Goal: Check status: Check status

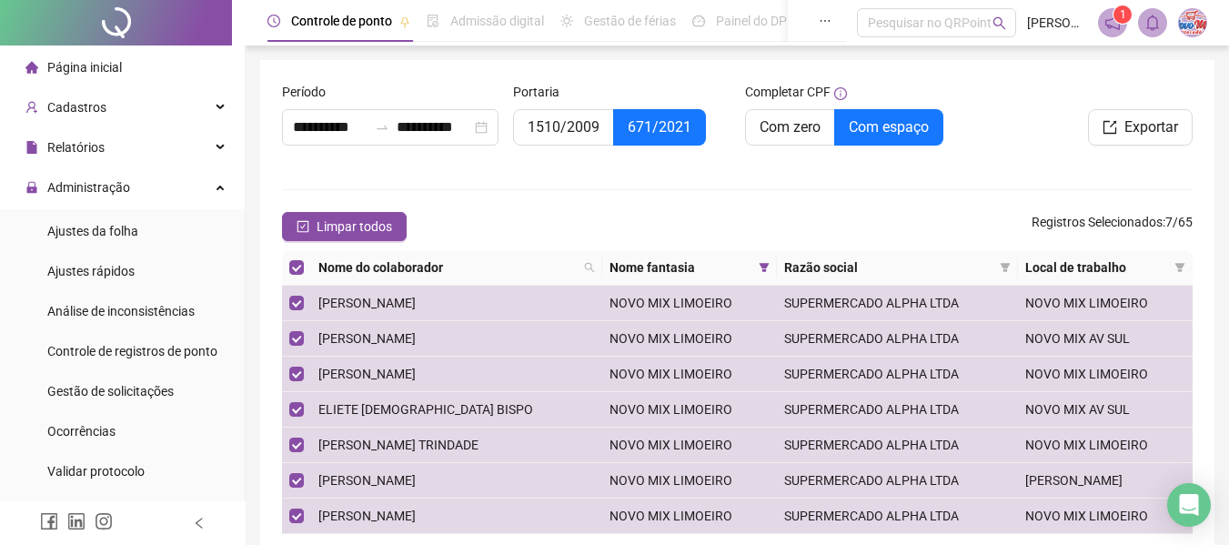
scroll to position [273, 0]
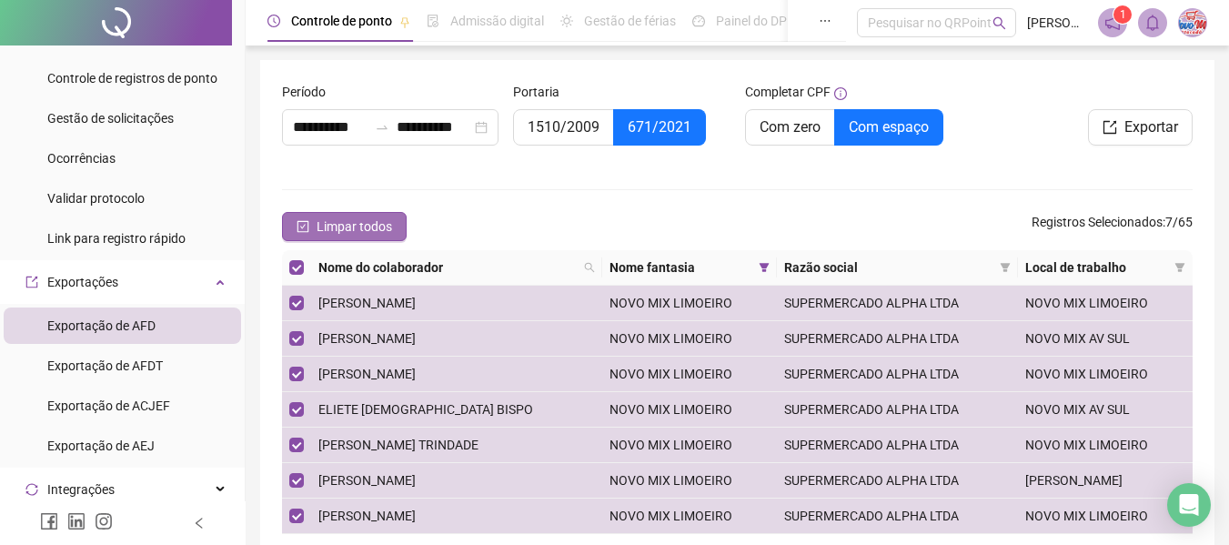
click at [381, 235] on span "Limpar todos" at bounding box center [355, 227] width 76 height 20
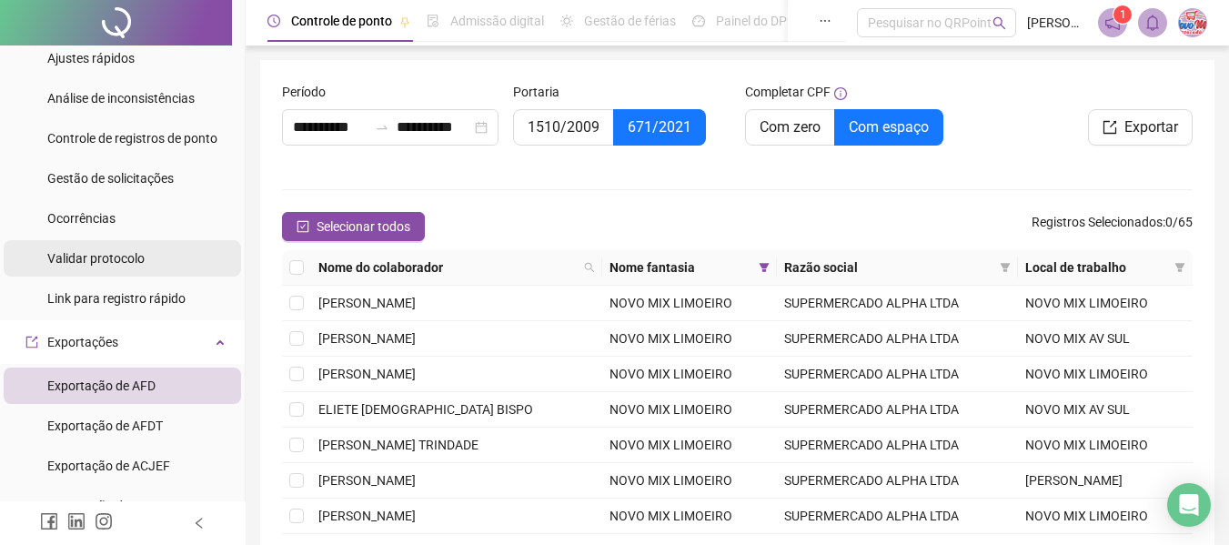
scroll to position [182, 0]
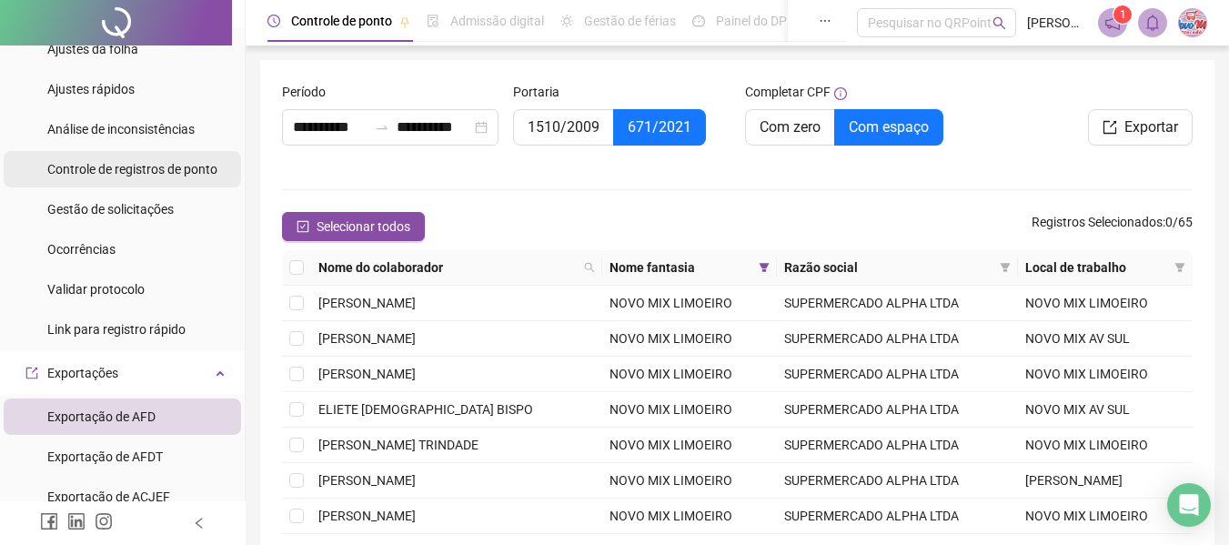
click at [155, 168] on span "Controle de registros de ponto" at bounding box center [132, 169] width 170 height 15
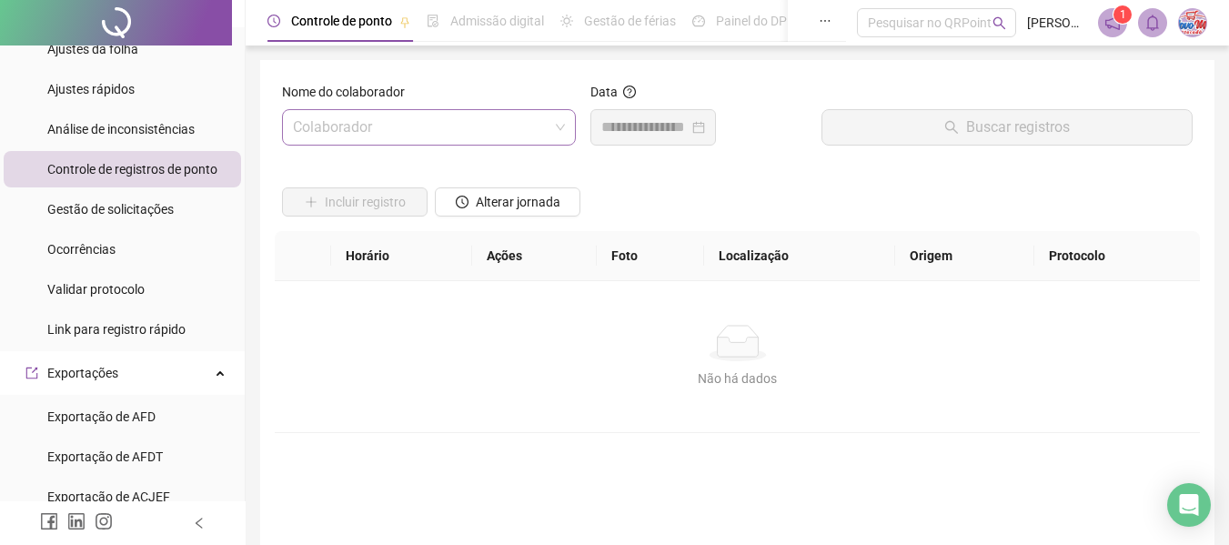
click at [357, 127] on input "search" at bounding box center [421, 127] width 256 height 35
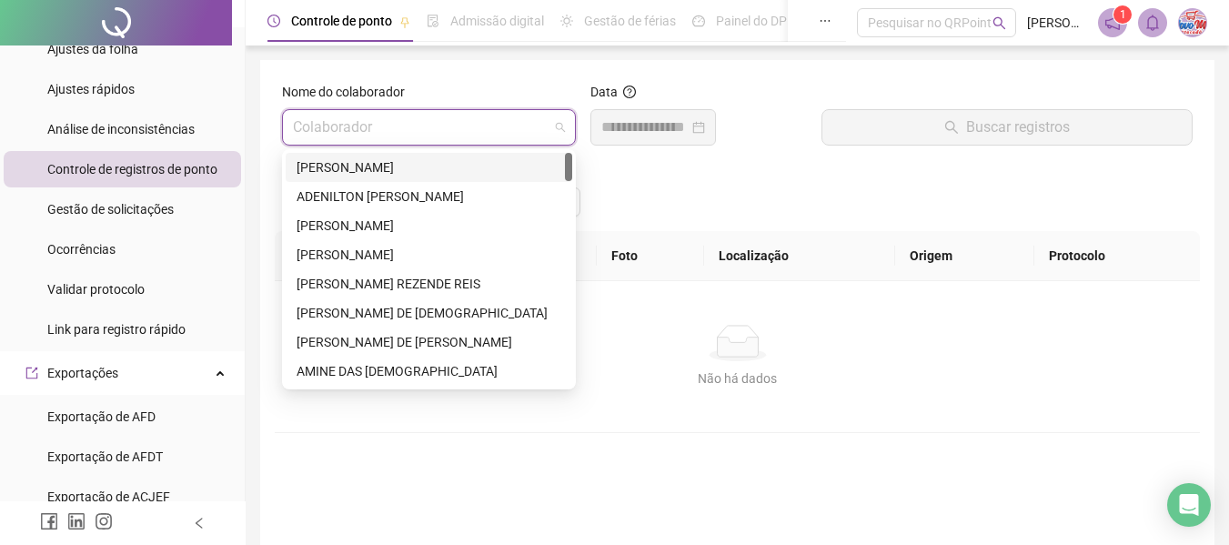
click at [364, 167] on div "[PERSON_NAME]" at bounding box center [429, 167] width 265 height 20
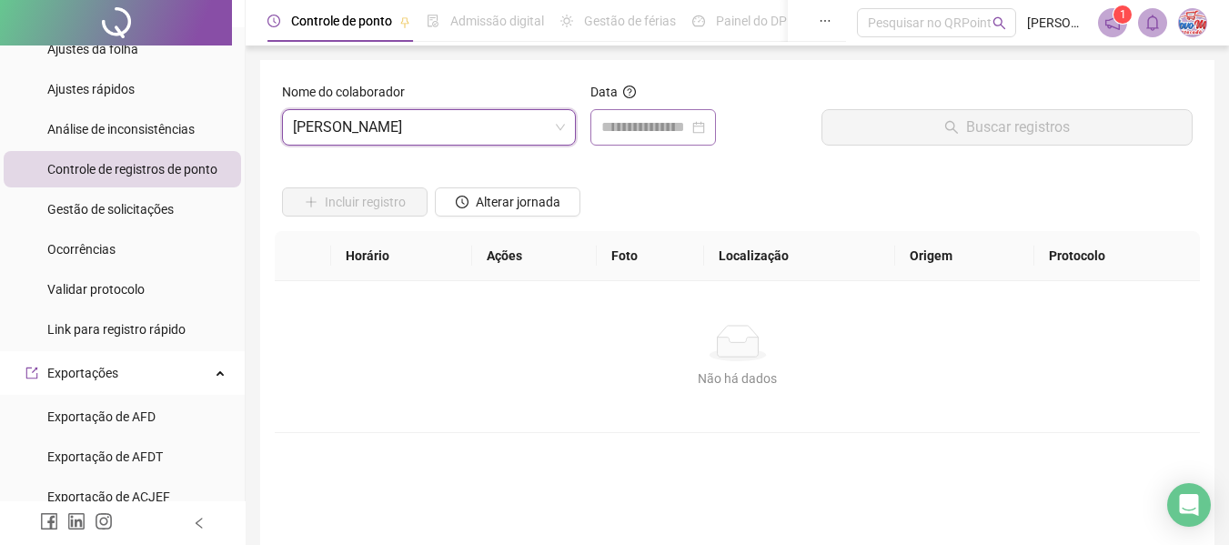
click at [678, 111] on div at bounding box center [654, 127] width 126 height 36
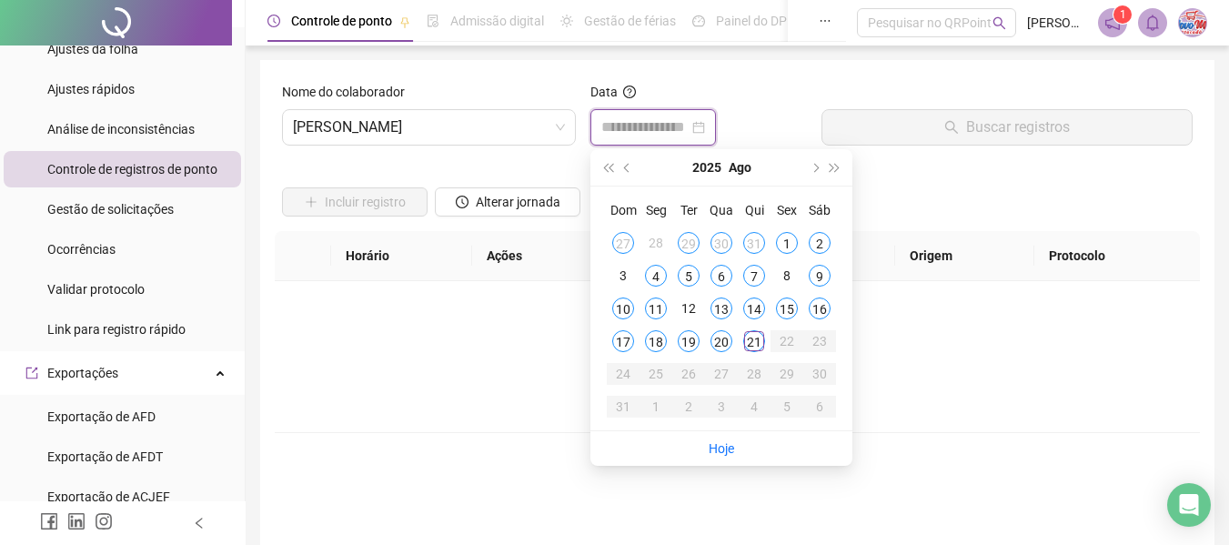
type input "**********"
click at [762, 343] on div "21" at bounding box center [755, 341] width 22 height 22
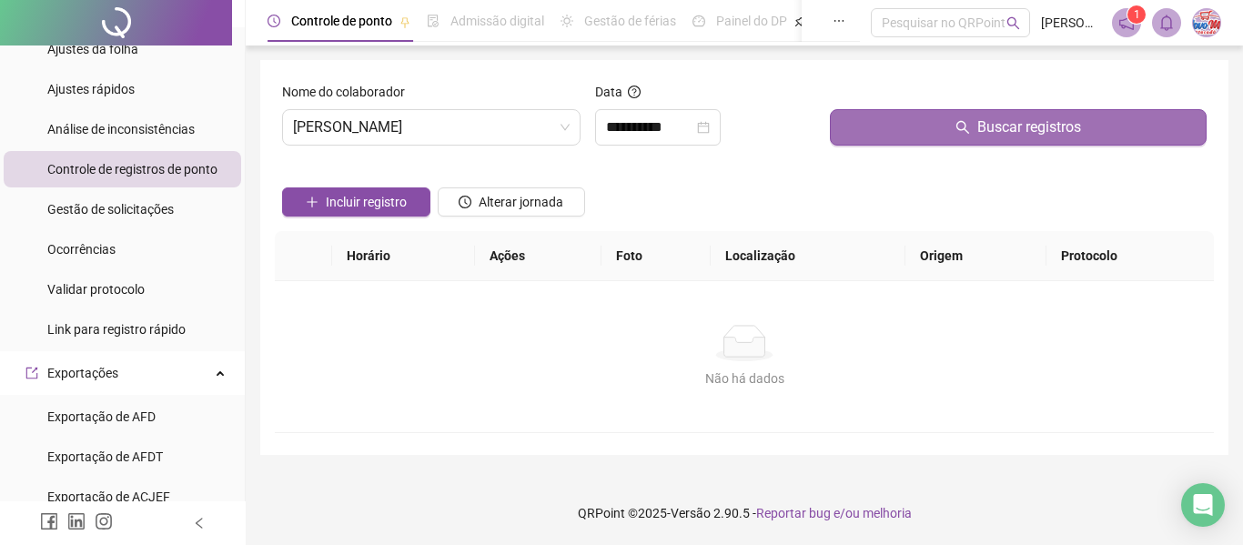
click at [1000, 122] on span "Buscar registros" at bounding box center [1029, 127] width 104 height 22
